Goal: Use online tool/utility: Utilize a website feature to perform a specific function

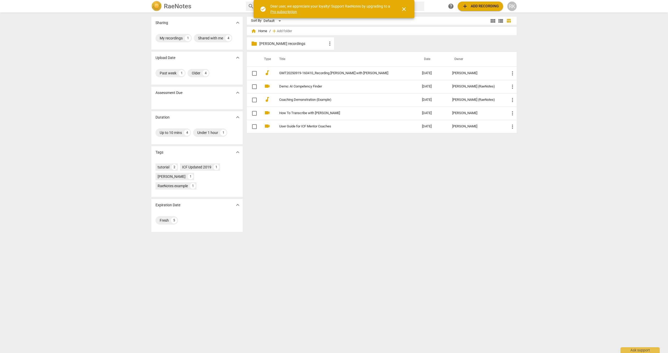
click at [261, 38] on div "folder [PERSON_NAME] K recordings more_vert" at bounding box center [384, 44] width 274 height 15
click at [261, 8] on span "close" at bounding box center [404, 9] width 6 height 6
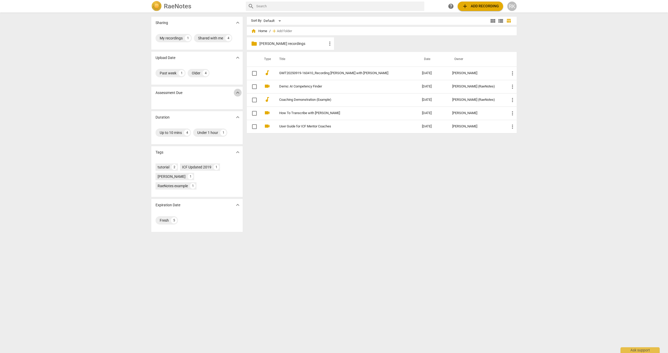
drag, startPoint x: 374, startPoint y: 38, endPoint x: 236, endPoint y: 93, distance: 148.4
click at [236, 93] on span "expand_more" at bounding box center [237, 92] width 6 height 6
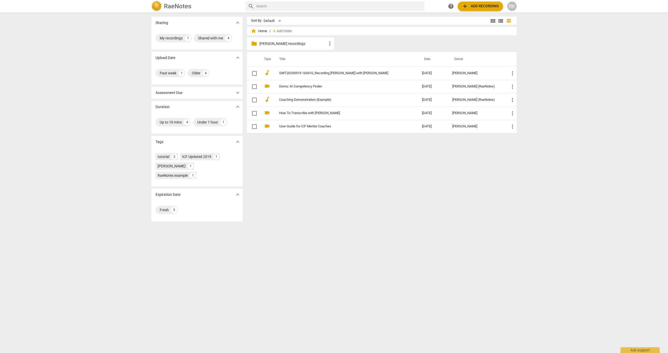
click at [236, 93] on span "expand_more" at bounding box center [237, 92] width 6 height 6
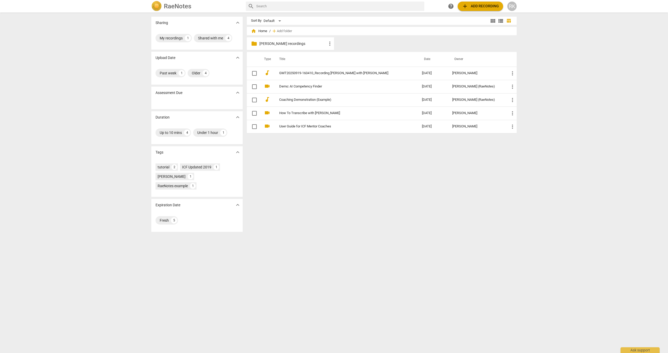
click at [261, 43] on p "[PERSON_NAME] recordings" at bounding box center [292, 43] width 67 height 5
click at [261, 72] on span "more_vert" at bounding box center [512, 73] width 6 height 6
click at [261, 68] on div at bounding box center [334, 176] width 668 height 353
click at [261, 6] on input "text" at bounding box center [339, 6] width 166 height 8
type input "transcript"
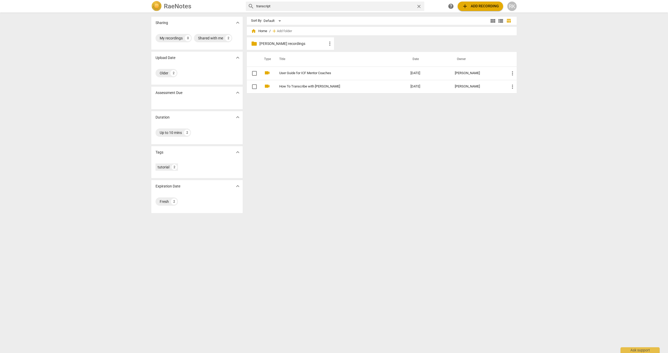
click at [261, 21] on span "table_chart" at bounding box center [508, 20] width 5 height 5
click at [261, 21] on span "view_list" at bounding box center [500, 21] width 6 height 6
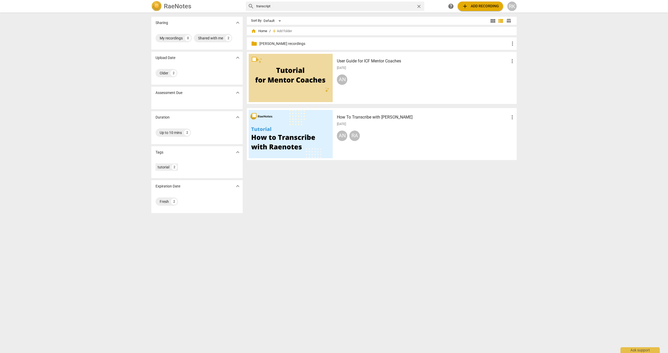
click at [261, 20] on span "view_module" at bounding box center [493, 21] width 6 height 6
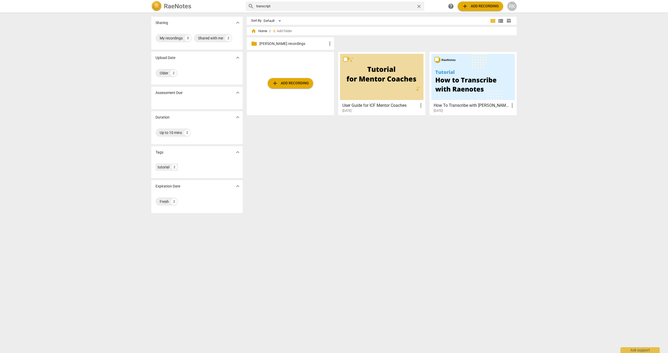
click at [261, 6] on div "RK" at bounding box center [511, 6] width 9 height 9
click at [261, 27] on li "Play Tour" at bounding box center [527, 25] width 40 height 13
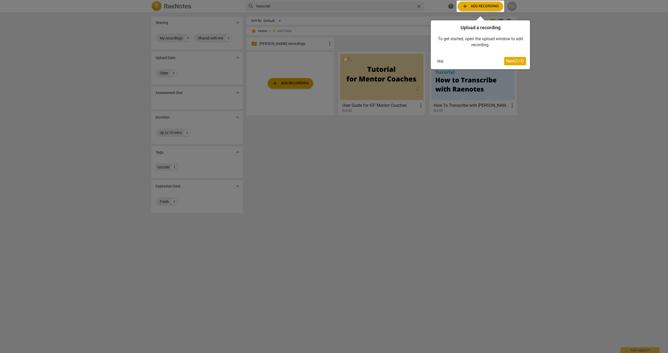
click at [261, 60] on button "Skip" at bounding box center [439, 61] width 11 height 8
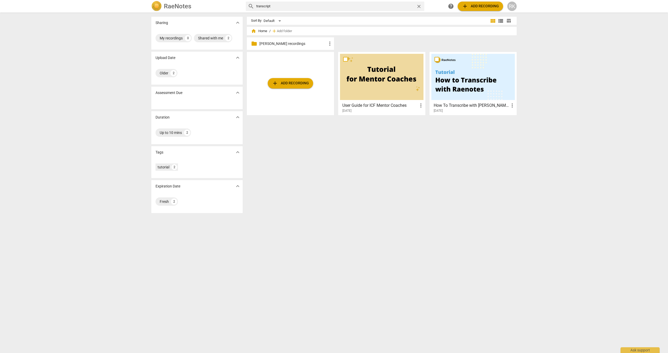
click at [261, 5] on span "help" at bounding box center [451, 6] width 6 height 6
click at [261, 6] on div "RK" at bounding box center [511, 6] width 9 height 9
click at [261, 63] on li "Balance" at bounding box center [527, 63] width 40 height 13
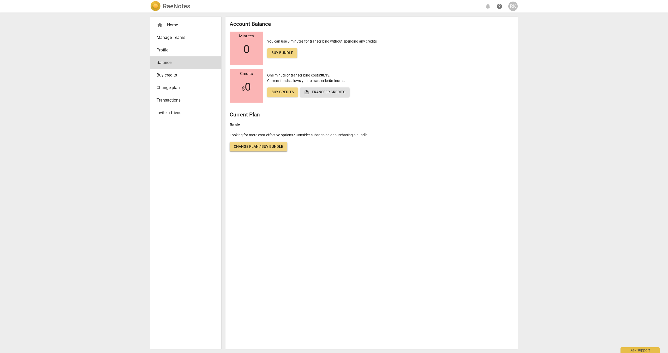
click at [179, 88] on span "Change plan" at bounding box center [183, 88] width 54 height 6
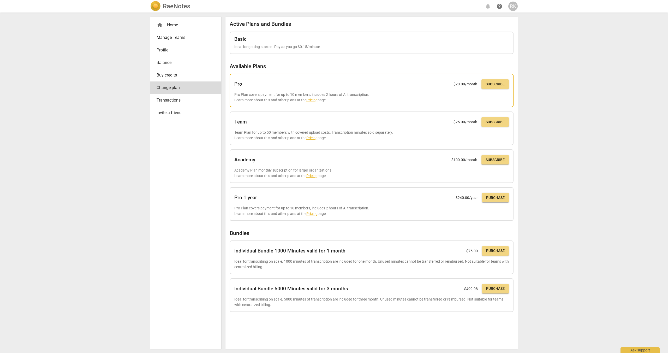
click at [261, 100] on link "Pricing" at bounding box center [311, 100] width 11 height 4
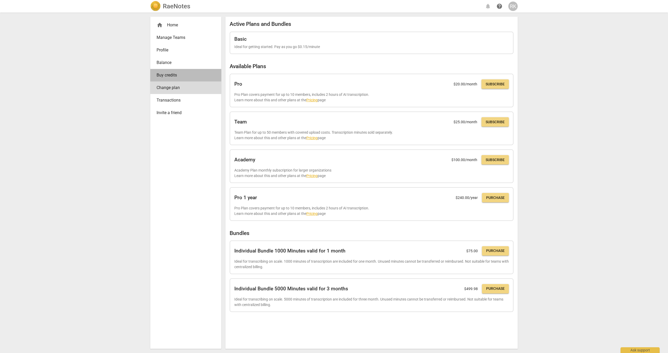
click at [175, 76] on span "Buy credits" at bounding box center [183, 75] width 54 height 6
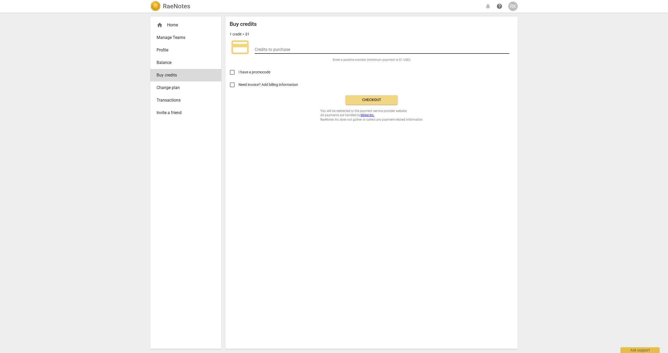
click at [261, 49] on input "number" at bounding box center [382, 50] width 255 height 8
type input "9"
click at [170, 25] on div "home Home" at bounding box center [183, 25] width 54 height 6
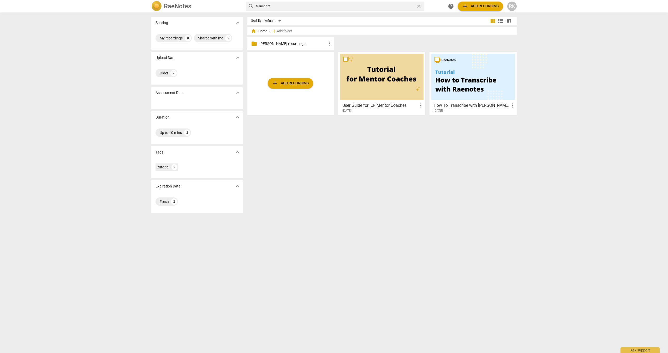
click at [261, 43] on p "[PERSON_NAME] recordings" at bounding box center [292, 43] width 67 height 5
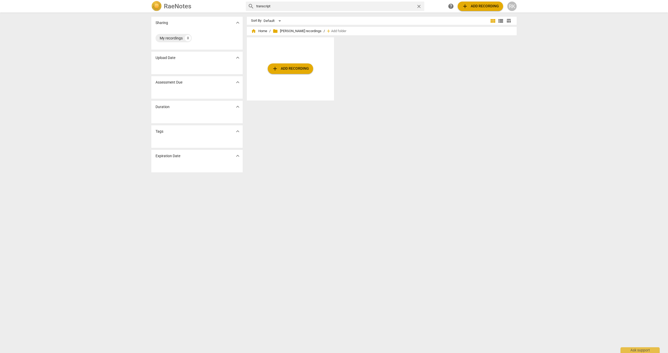
click at [237, 58] on span "expand_more" at bounding box center [237, 58] width 6 height 6
click at [236, 83] on span "expand_more" at bounding box center [237, 82] width 6 height 6
click at [236, 59] on span "expand_more" at bounding box center [237, 58] width 6 height 6
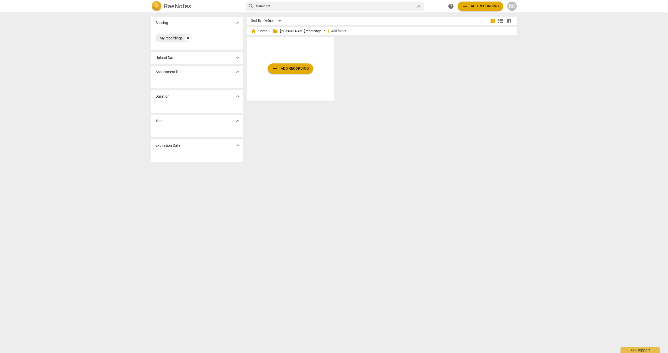
click at [261, 31] on span "folder" at bounding box center [275, 30] width 5 height 5
click at [261, 31] on span "home Home" at bounding box center [259, 30] width 16 height 5
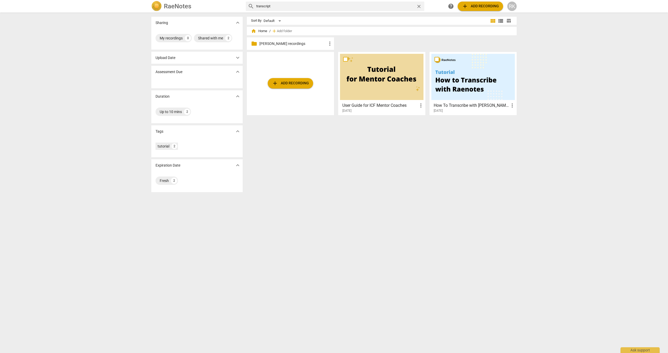
click at [261, 43] on span "more_vert" at bounding box center [330, 43] width 6 height 6
click at [261, 43] on div at bounding box center [334, 176] width 668 height 353
click at [261, 6] on span "close" at bounding box center [418, 6] width 5 height 5
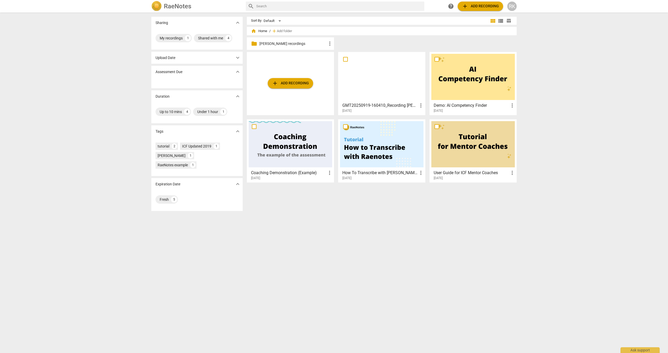
click at [261, 79] on div at bounding box center [381, 77] width 83 height 46
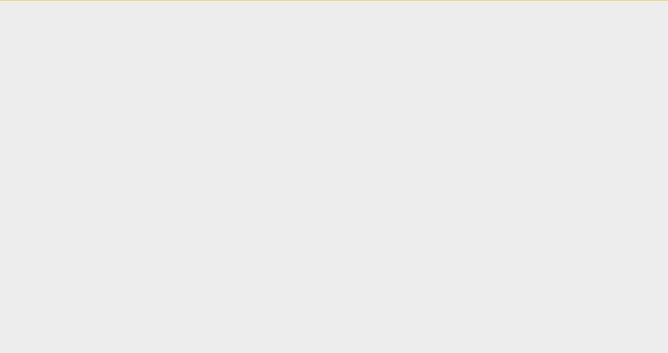
click at [261, 1] on html "Ask support" at bounding box center [334, 0] width 668 height 1
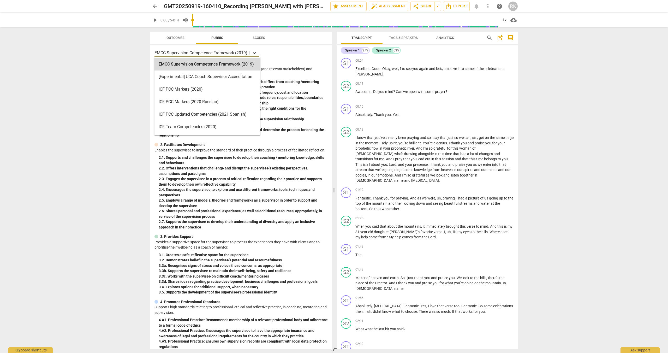
click at [254, 52] on icon at bounding box center [254, 52] width 5 height 5
click at [218, 73] on div "ICF Updated Core Competencies (2025)" at bounding box center [207, 76] width 106 height 13
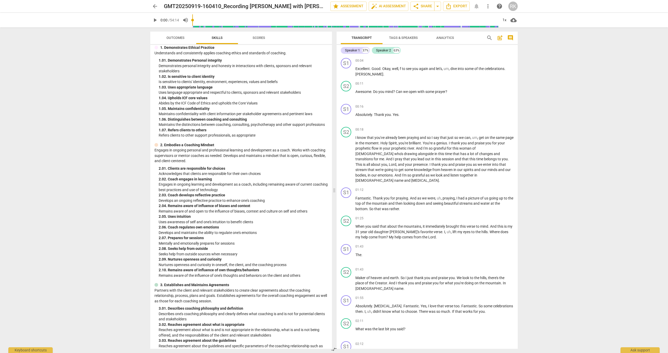
scroll to position [0, 0]
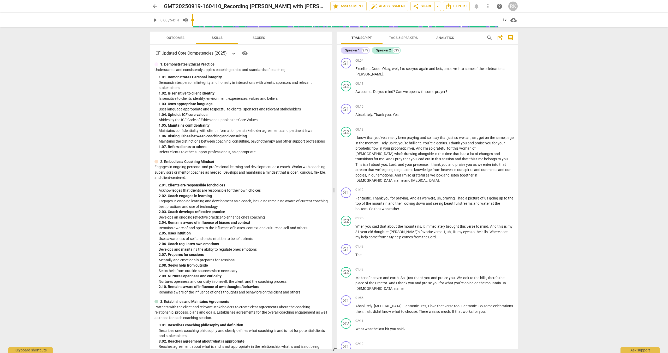
click at [244, 52] on span "visibility" at bounding box center [245, 53] width 6 height 6
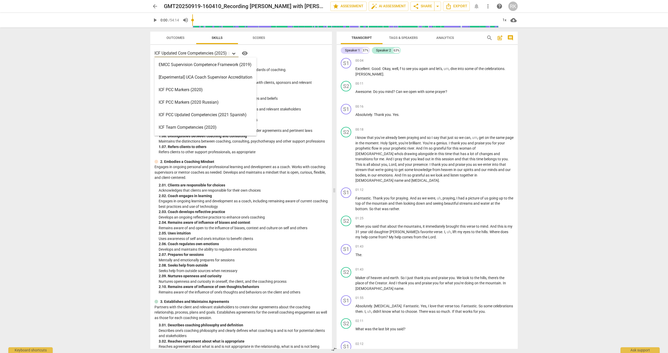
click at [233, 53] on icon at bounding box center [233, 53] width 5 height 5
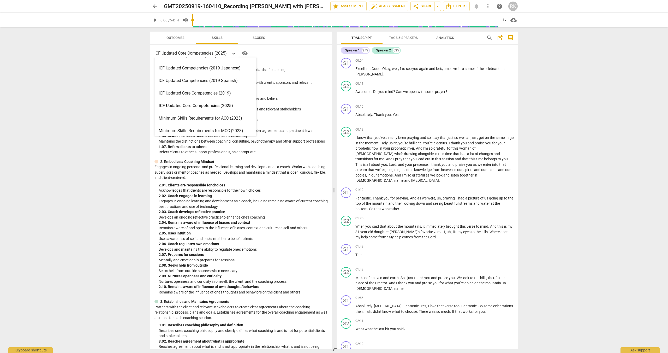
scroll to position [69, 0]
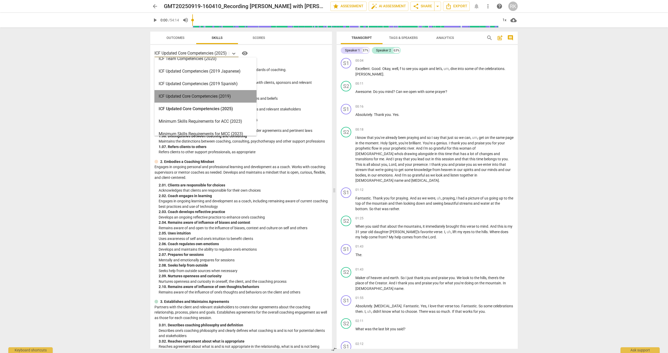
click at [226, 96] on div "ICF Updated Core Competencies (2019)" at bounding box center [205, 96] width 102 height 13
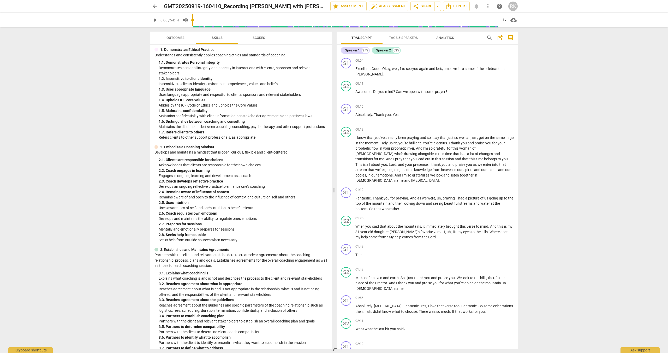
scroll to position [0, 0]
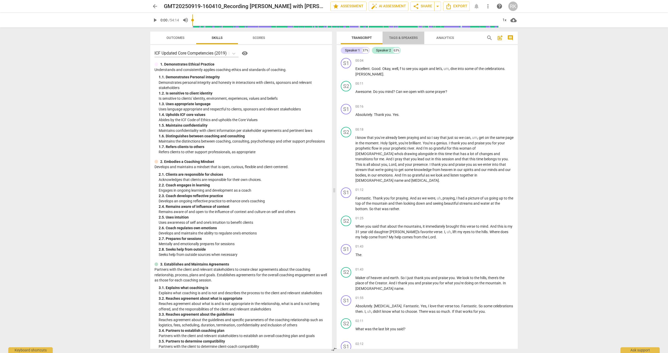
click at [261, 37] on span "Tags & Speakers" at bounding box center [403, 38] width 29 height 4
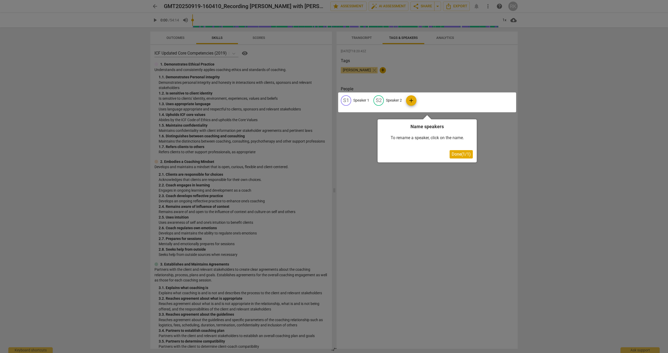
click at [261, 37] on div at bounding box center [334, 176] width 668 height 353
click at [261, 155] on span "Done ( 1 / 1 )" at bounding box center [460, 154] width 19 height 5
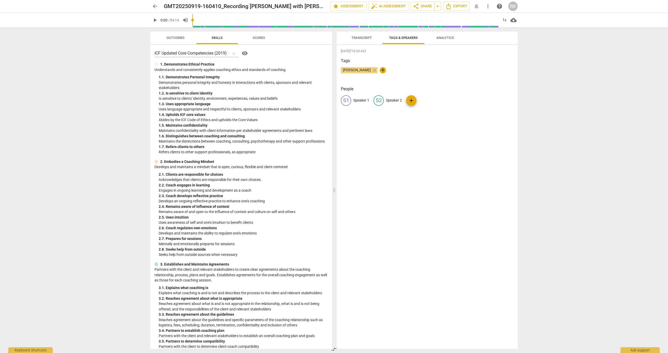
click at [261, 38] on span "Transcript" at bounding box center [361, 38] width 20 height 4
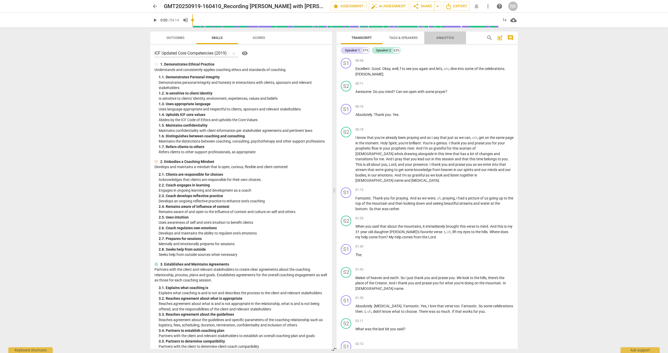
click at [261, 39] on span "Analytics" at bounding box center [445, 38] width 18 height 4
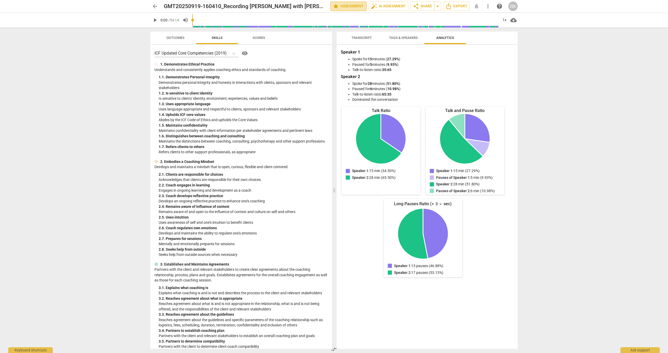
click at [261, 7] on span "star Assessment" at bounding box center [349, 6] width 32 height 6
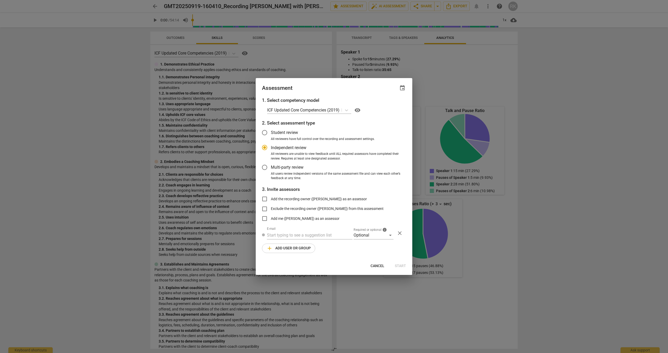
click at [261, 174] on span "Cancel" at bounding box center [377, 265] width 14 height 5
radio input "false"
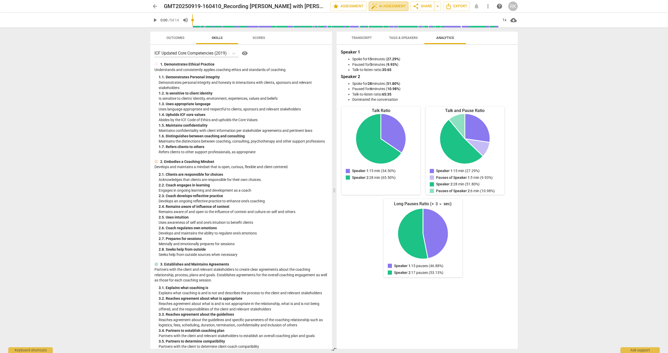
click at [261, 8] on span "auto_fix_high AI Assessment" at bounding box center [388, 6] width 35 height 6
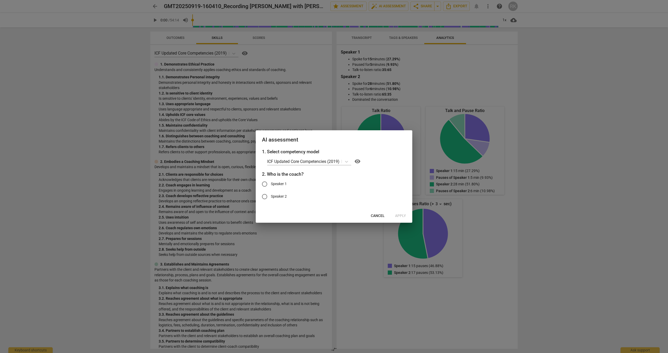
click at [261, 174] on span "Cancel" at bounding box center [378, 215] width 14 height 5
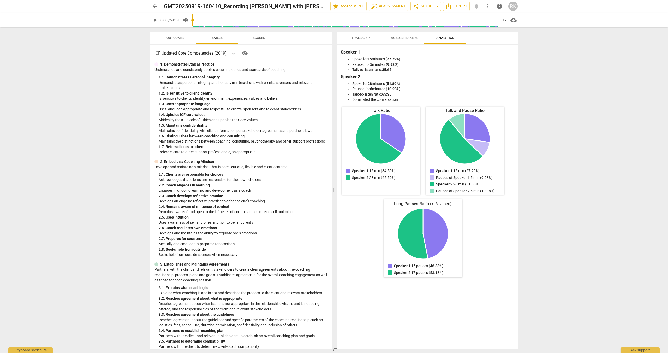
click at [261, 39] on span "Transcript" at bounding box center [361, 38] width 20 height 4
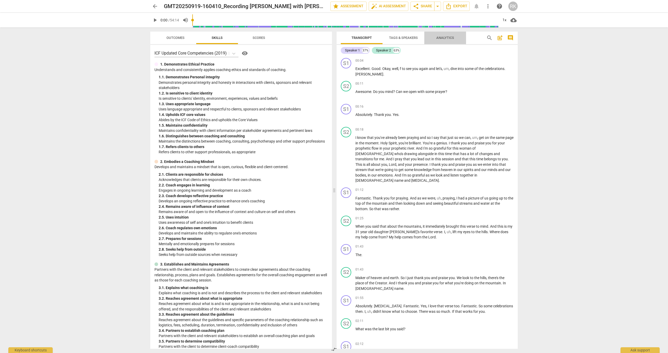
click at [261, 38] on span "Analytics" at bounding box center [445, 38] width 18 height 4
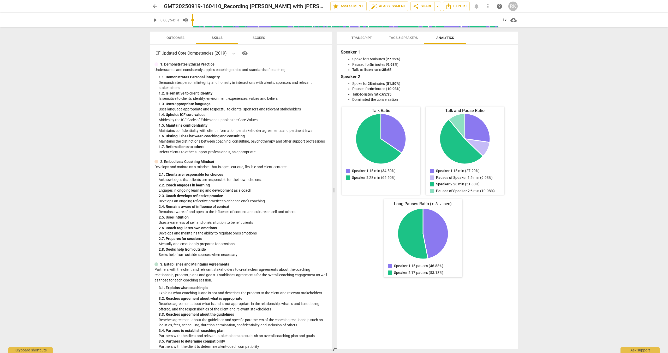
click at [261, 7] on span "auto_fix_high AI Assessment" at bounding box center [388, 6] width 35 height 6
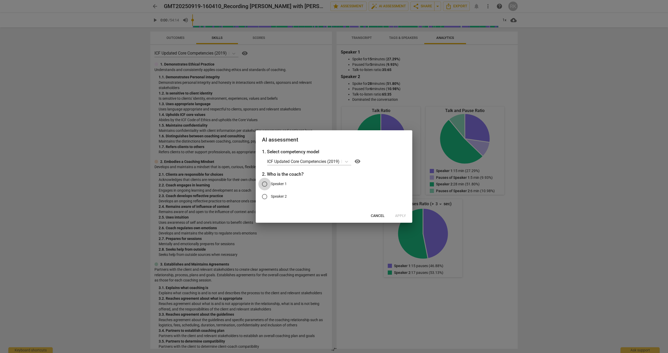
click at [261, 174] on input "Speaker 1" at bounding box center [264, 184] width 13 height 13
radio input "true"
click at [261, 174] on span "Apply" at bounding box center [400, 215] width 11 height 5
